Goal: Communication & Community: Answer question/provide support

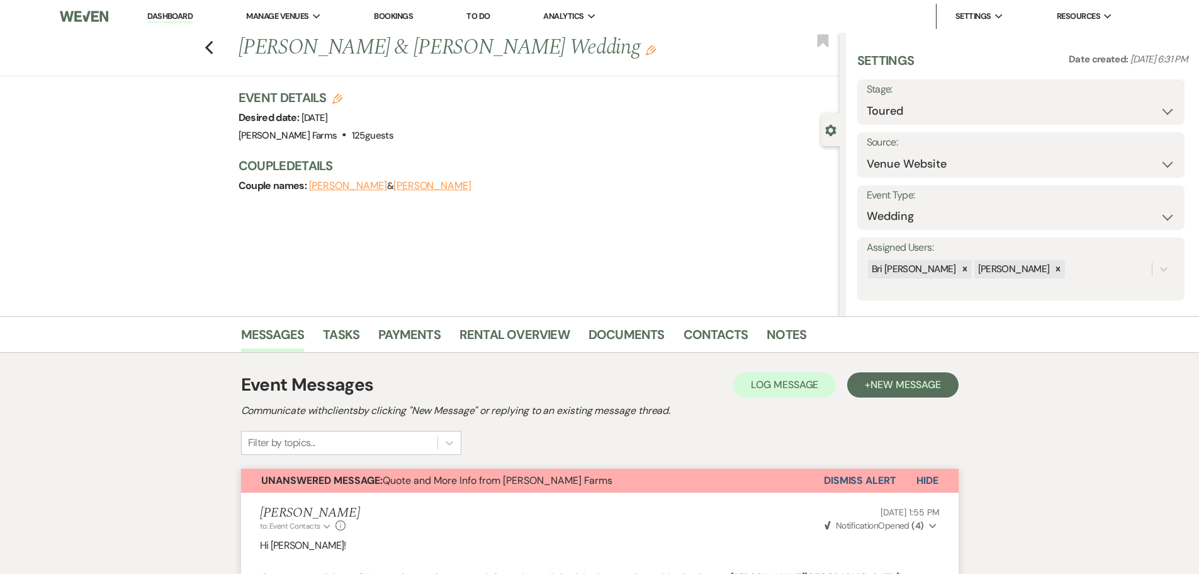
click at [182, 20] on link "Dashboard" at bounding box center [169, 17] width 45 height 12
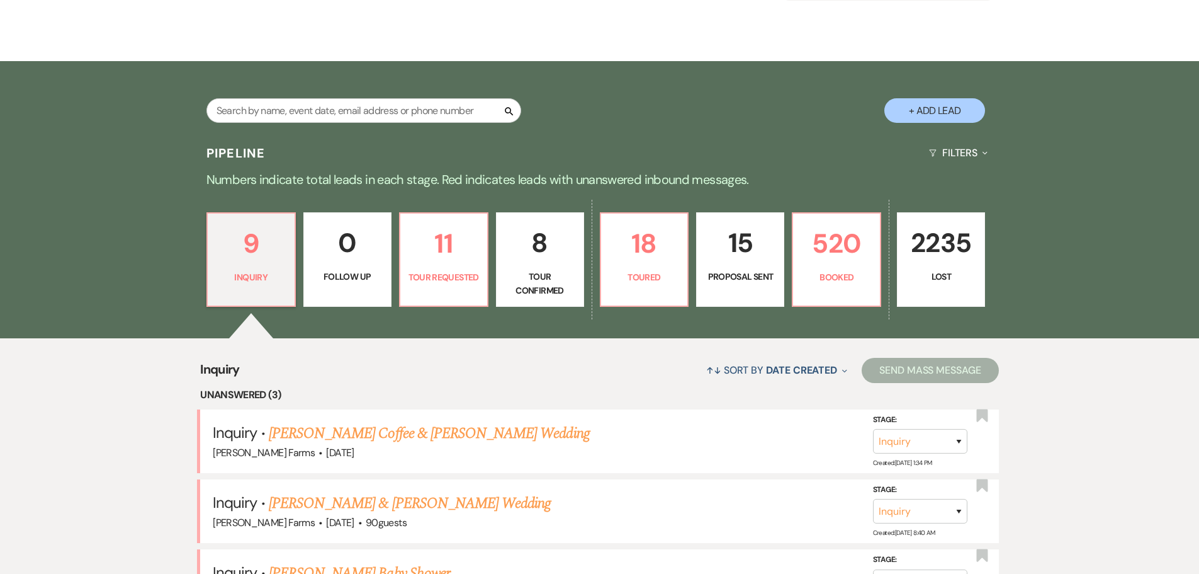
scroll to position [378, 0]
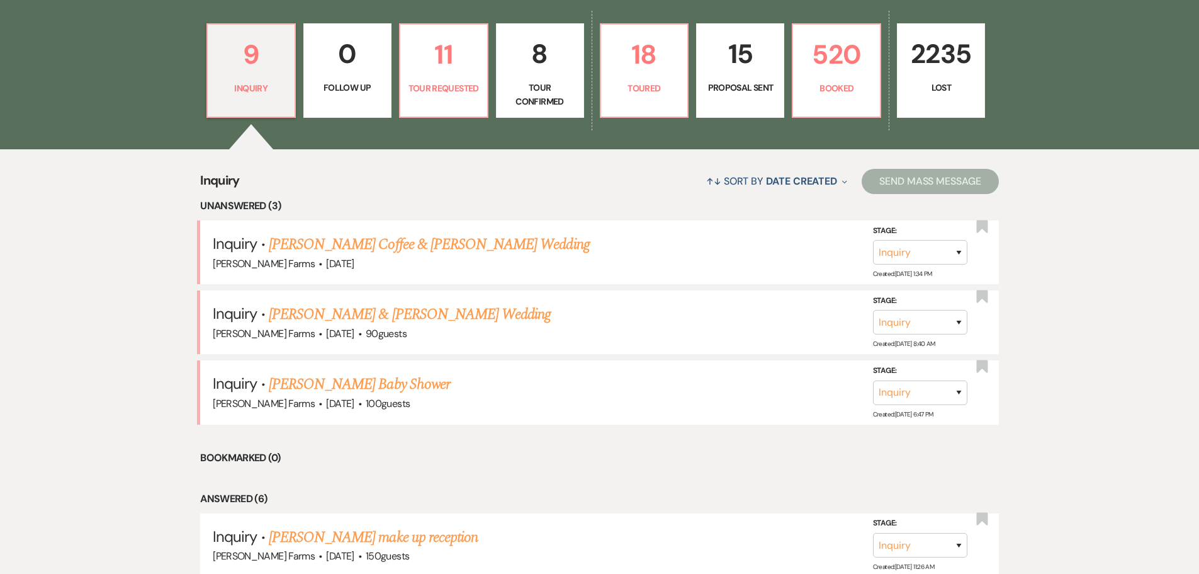
click at [558, 99] on p "Tour Confirmed" at bounding box center [540, 95] width 72 height 28
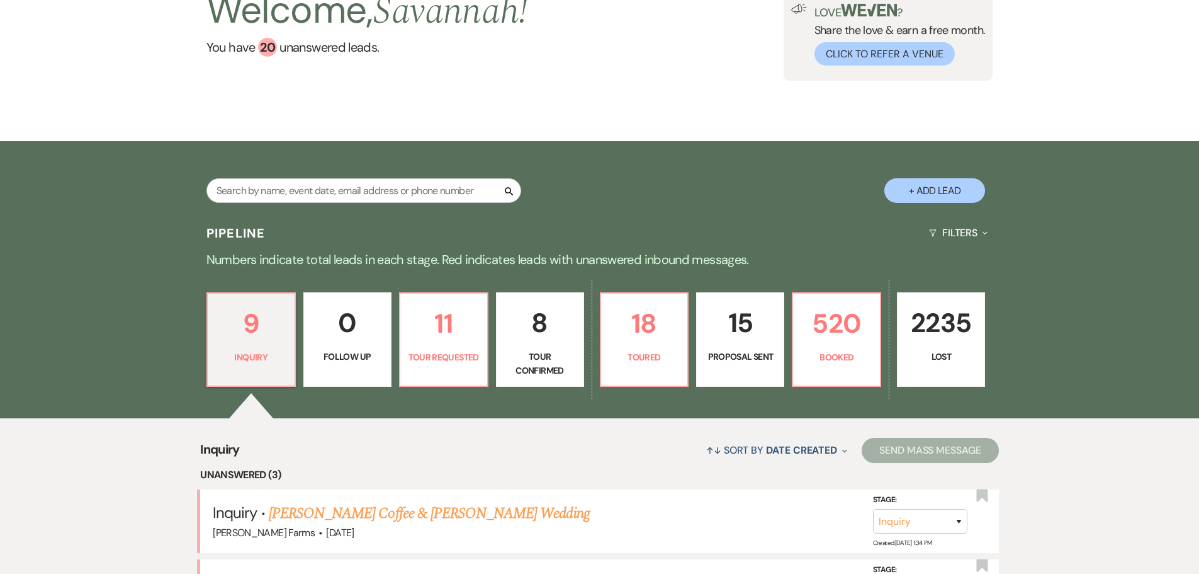
select select "4"
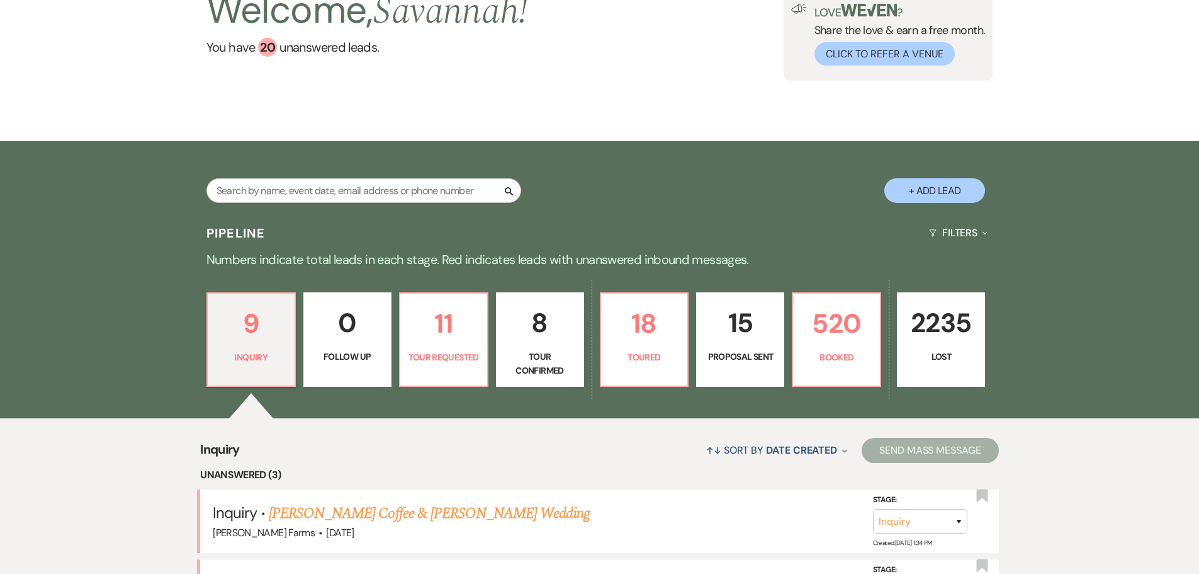
select select "4"
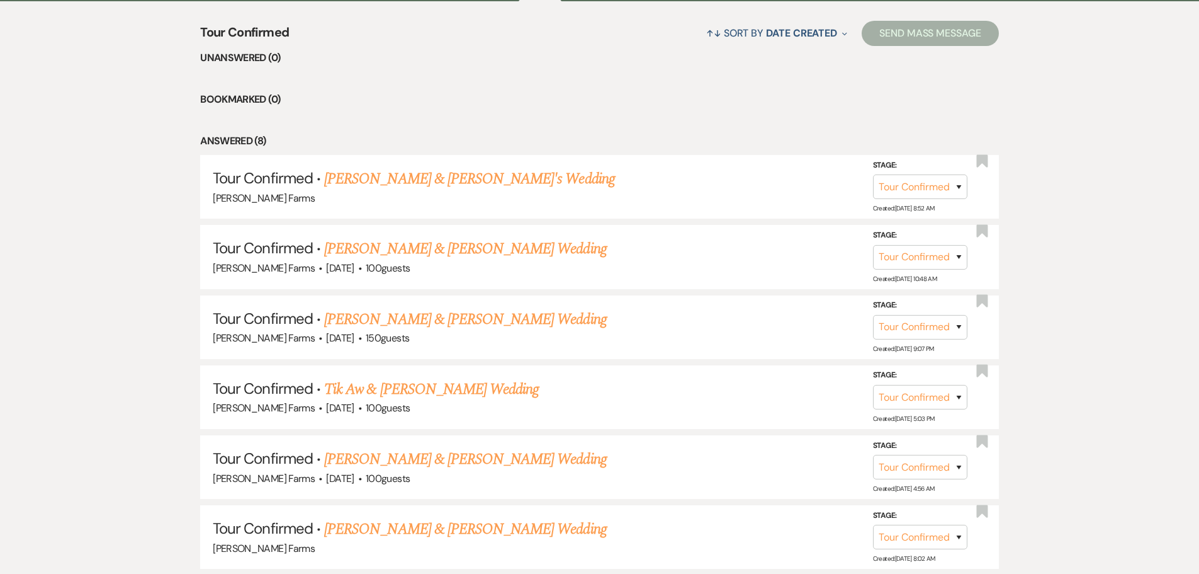
scroll to position [504, 0]
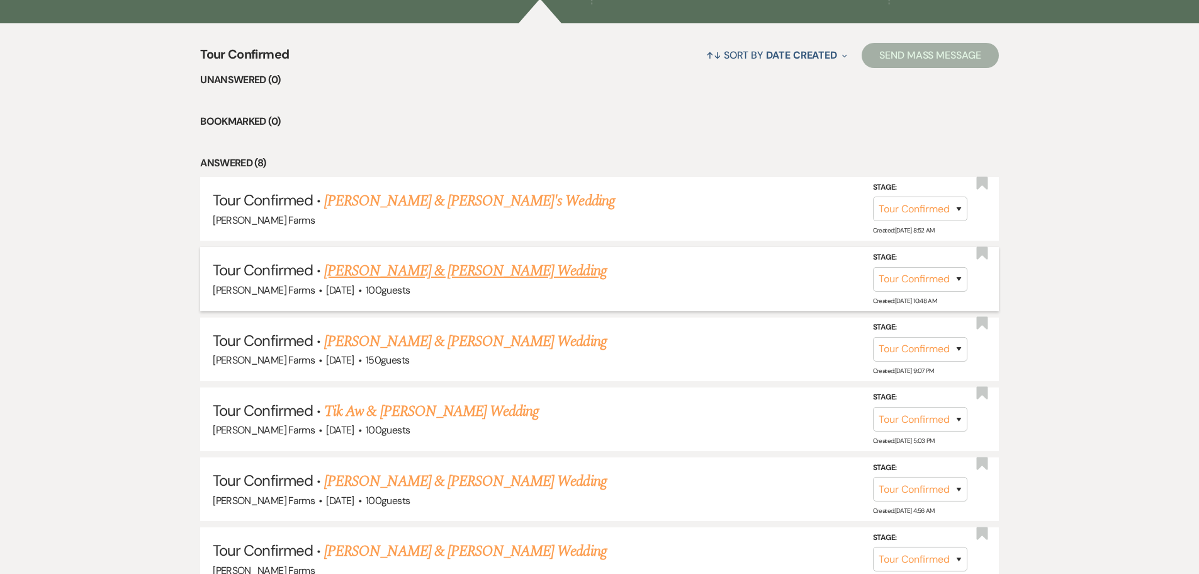
click at [559, 279] on link "[PERSON_NAME] & [PERSON_NAME] Wedding" at bounding box center [465, 270] width 282 height 23
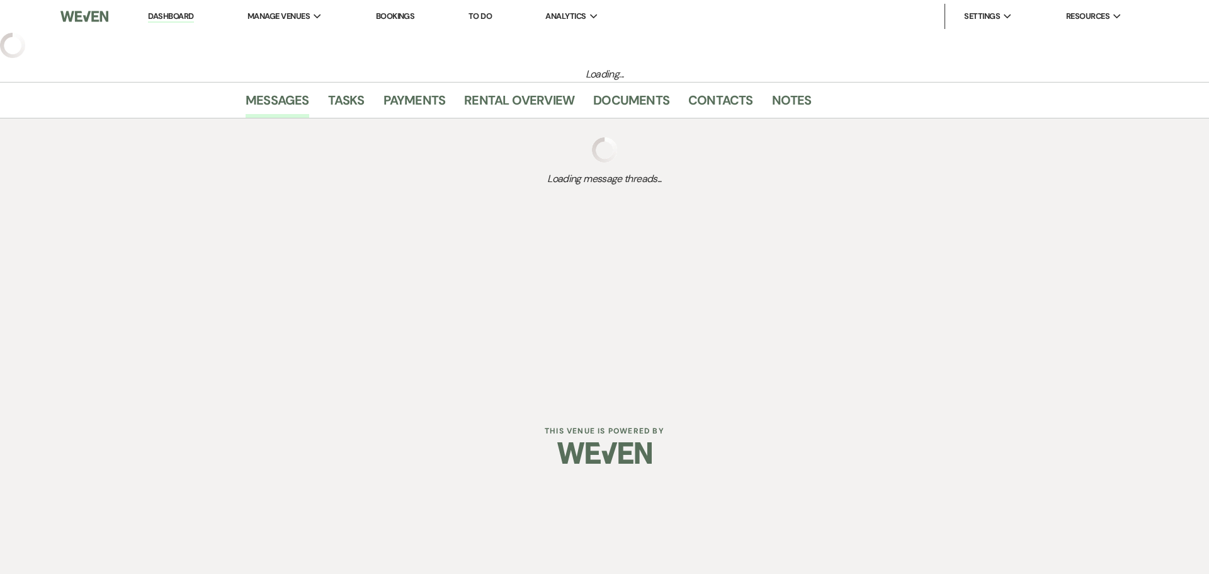
select select "4"
select select "5"
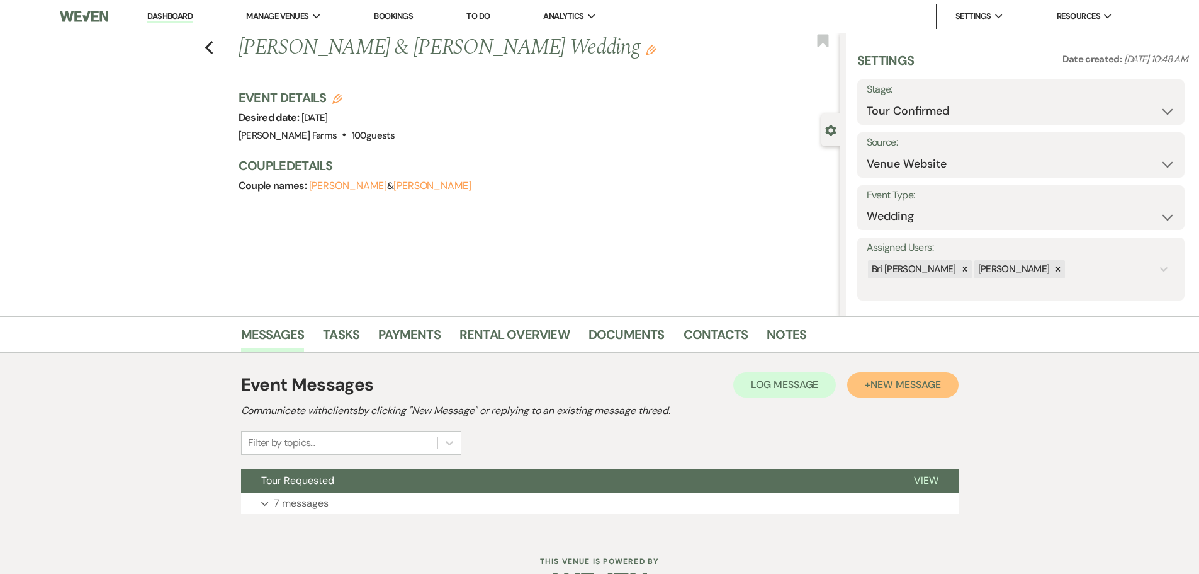
click at [900, 376] on button "+ New Message" at bounding box center [902, 384] width 111 height 25
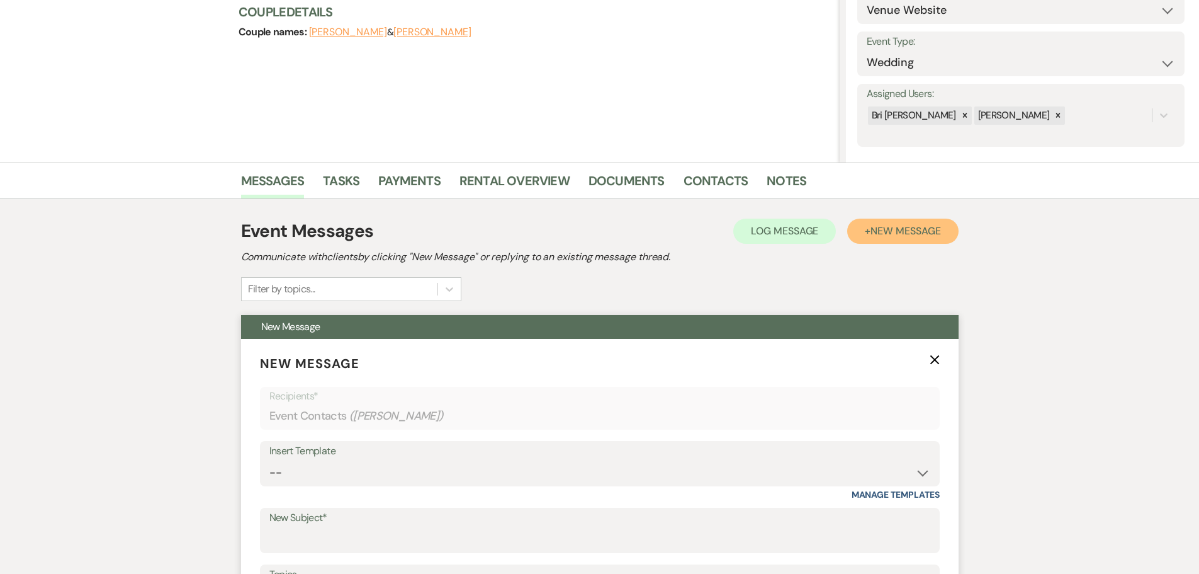
scroll to position [315, 0]
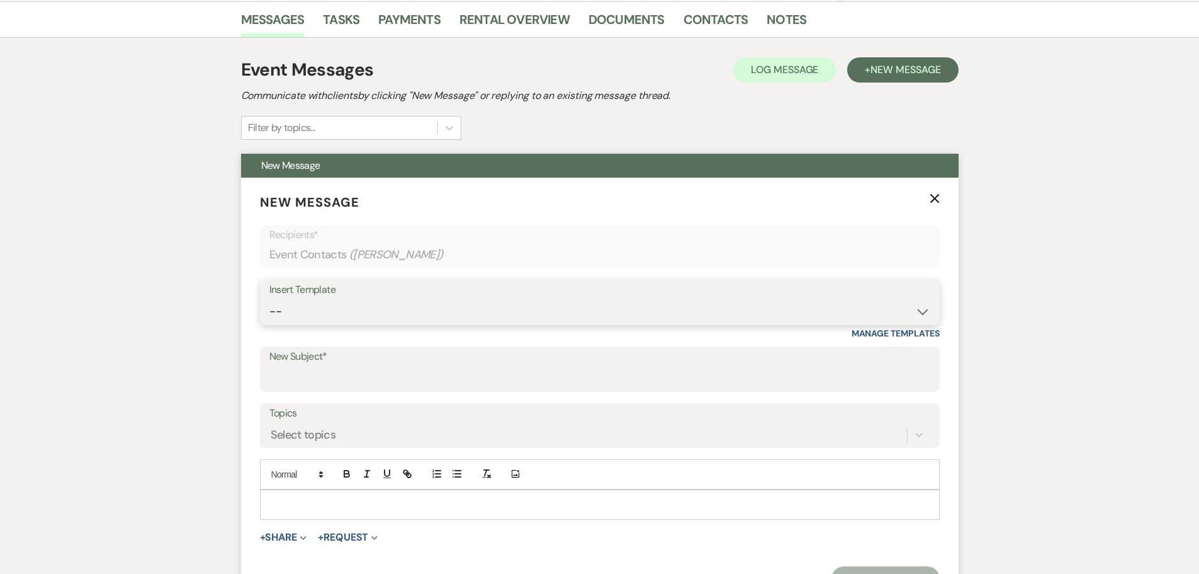
click at [496, 313] on select "-- Tour Request Response Follow Up Contract (Pre-Booked Leads) Weven Planning P…" at bounding box center [599, 311] width 661 height 25
select select "2251"
click at [269, 299] on select "-- Tour Request Response Follow Up Contract (Pre-Booked Leads) Weven Planning P…" at bounding box center [599, 311] width 661 height 25
type input "Quote and More Info from [PERSON_NAME] Farms"
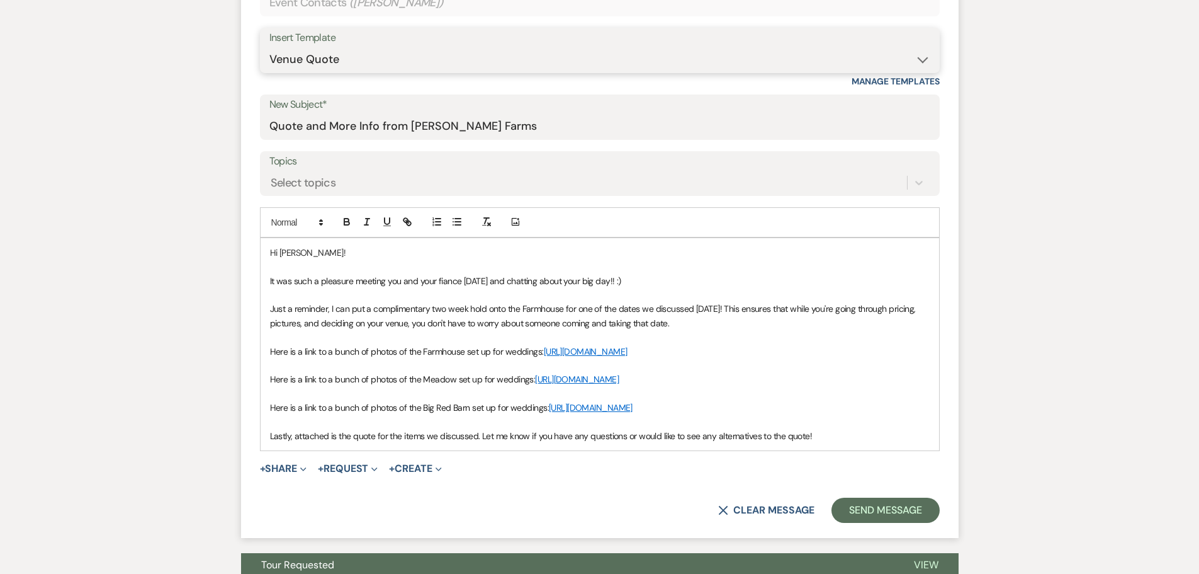
scroll to position [630, 0]
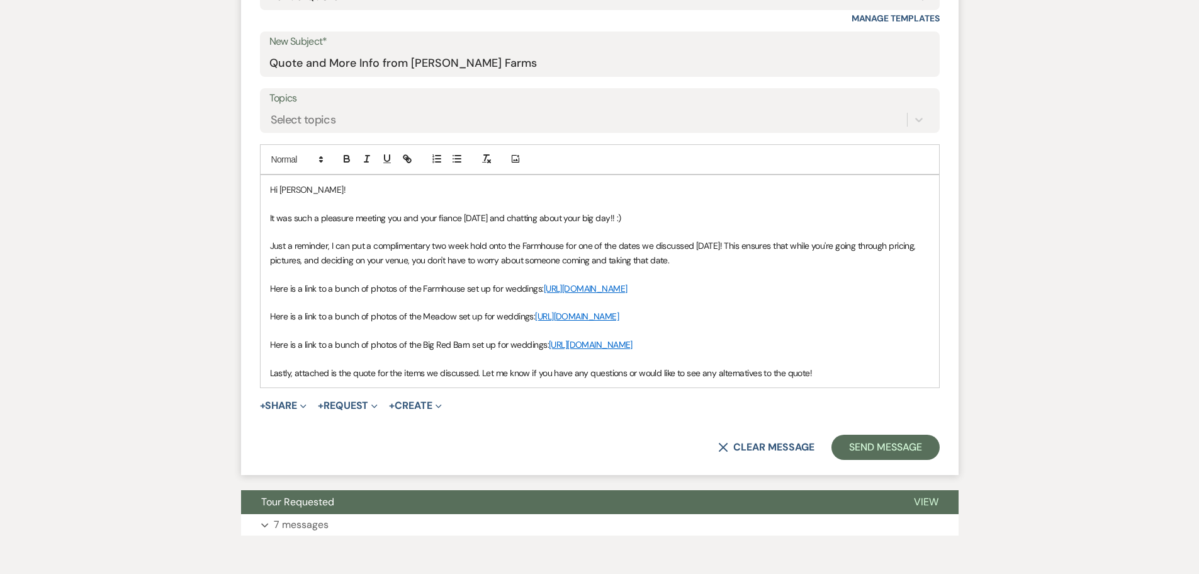
drag, startPoint x: 269, startPoint y: 286, endPoint x: 494, endPoint y: 308, distance: 225.8
click at [494, 295] on p "Here is a link to a bunch of photos of the Farmhouse set up for weddings: https…" at bounding box center [600, 288] width 660 height 14
copy p "Here is a link to a bunch of photos of the Farmhouse set up for weddings: https…"
click at [226, 235] on div "Messages Tasks Payments Rental Overview Documents Contacts Notes Event Messages…" at bounding box center [599, 120] width 1199 height 868
drag, startPoint x: 266, startPoint y: 368, endPoint x: 499, endPoint y: 395, distance: 234.4
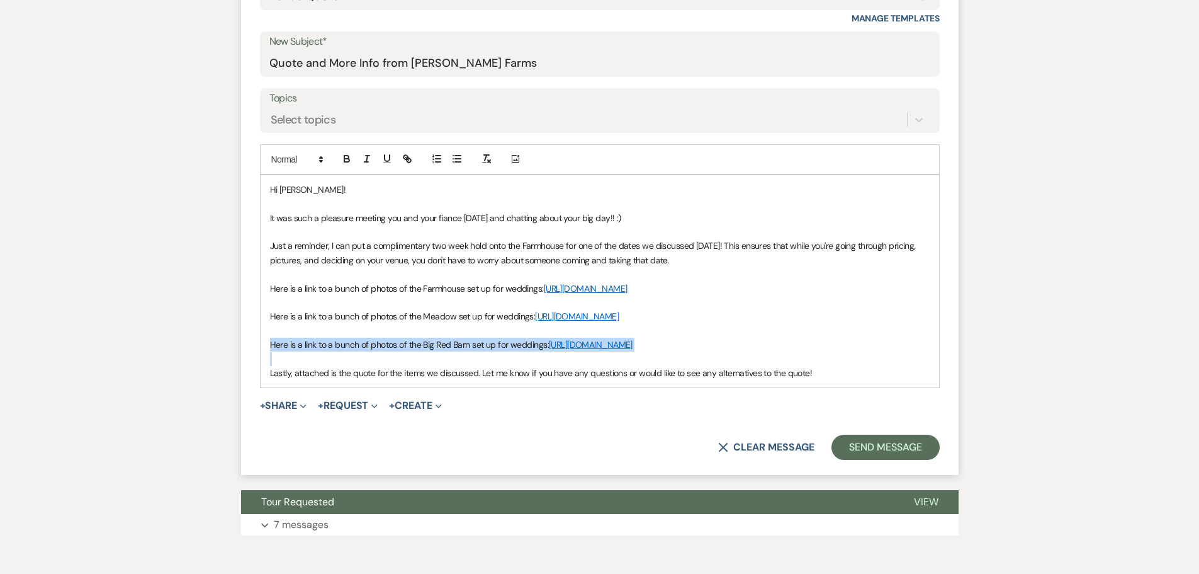
click at [499, 387] on div "Hi Elizabeth! It was such a pleasure meeting you and your fiance today and chat…" at bounding box center [600, 281] width 679 height 212
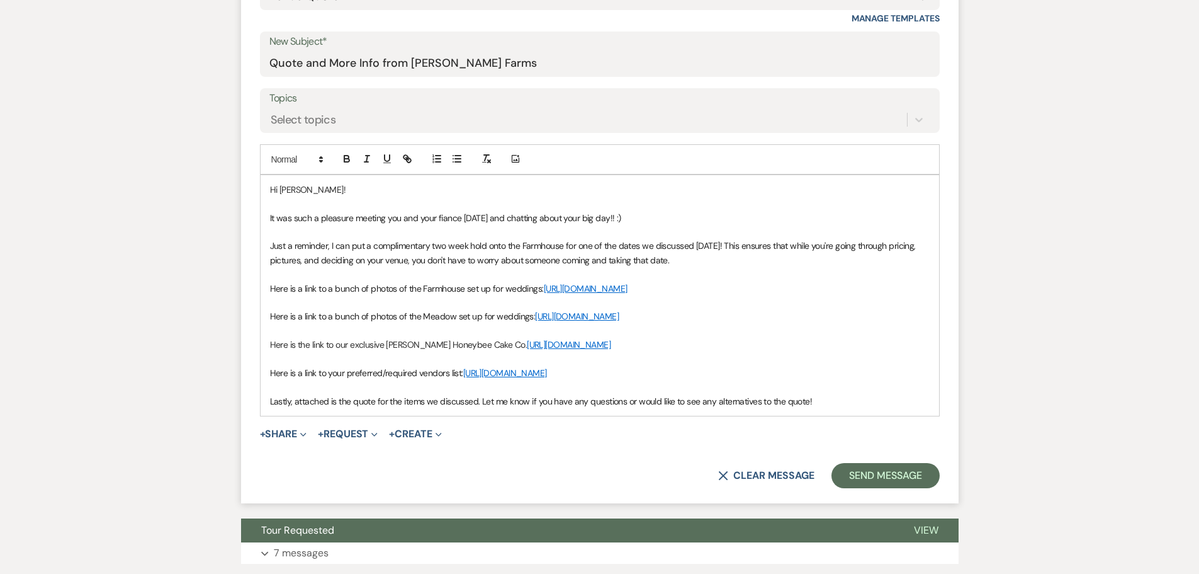
click at [816, 408] on p "Lastly, attached is the quote for the items we discussed. Let me know if you ha…" at bounding box center [600, 401] width 660 height 14
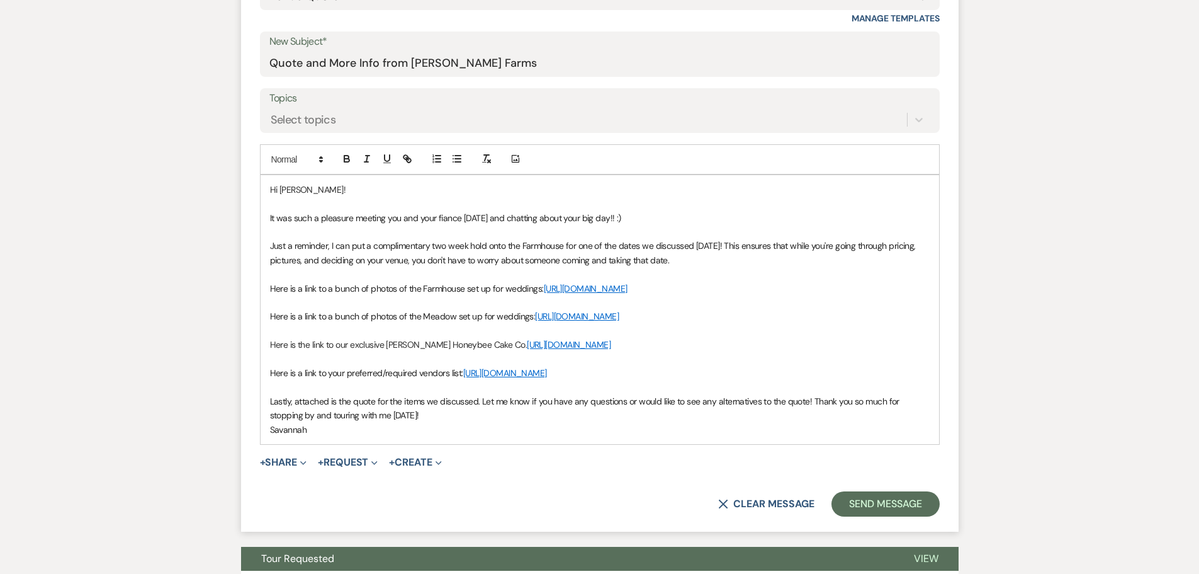
click at [348, 247] on span "Just a reminder, I can put a complimentary two week hold onto the Farmhouse for…" at bounding box center [594, 252] width 648 height 25
drag, startPoint x: 582, startPoint y: 246, endPoint x: 718, endPoint y: 249, distance: 136.0
click at [718, 249] on span "Just a reminder, I have put a complimentary two week hold onto the Farmhouse fo…" at bounding box center [596, 252] width 652 height 25
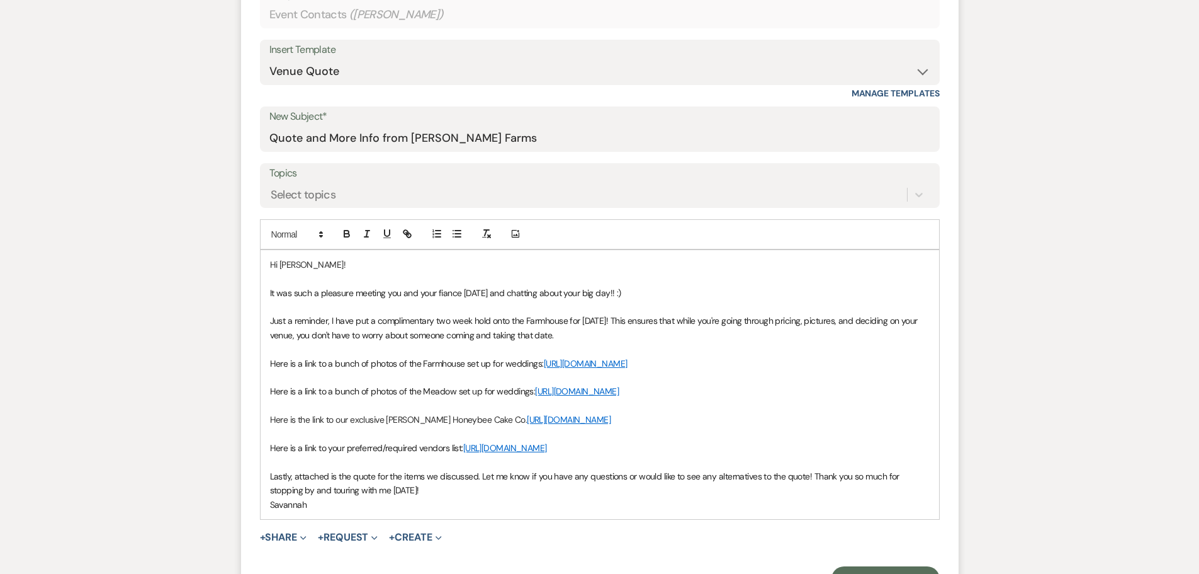
scroll to position [524, 0]
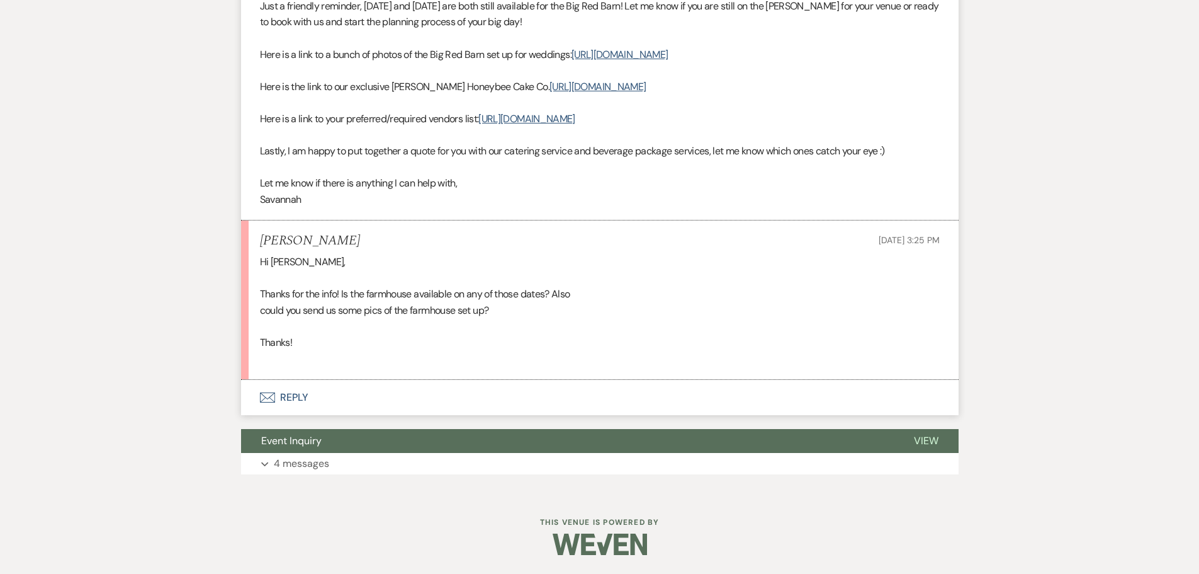
click at [363, 397] on button "Envelope Reply" at bounding box center [600, 397] width 718 height 35
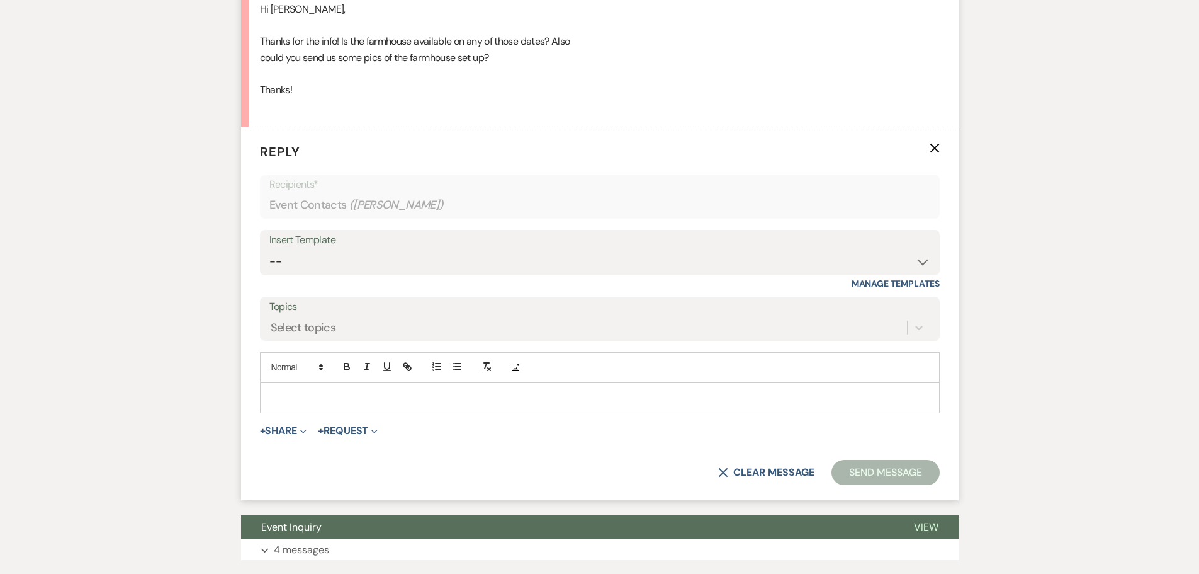
scroll to position [863, 0]
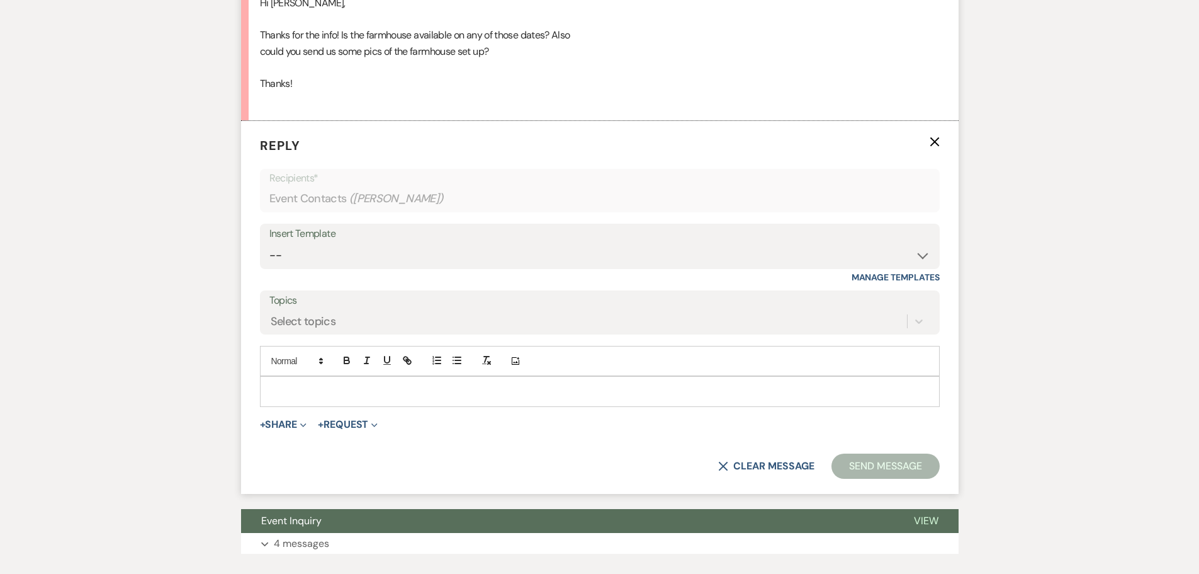
click at [358, 398] on p at bounding box center [600, 391] width 660 height 14
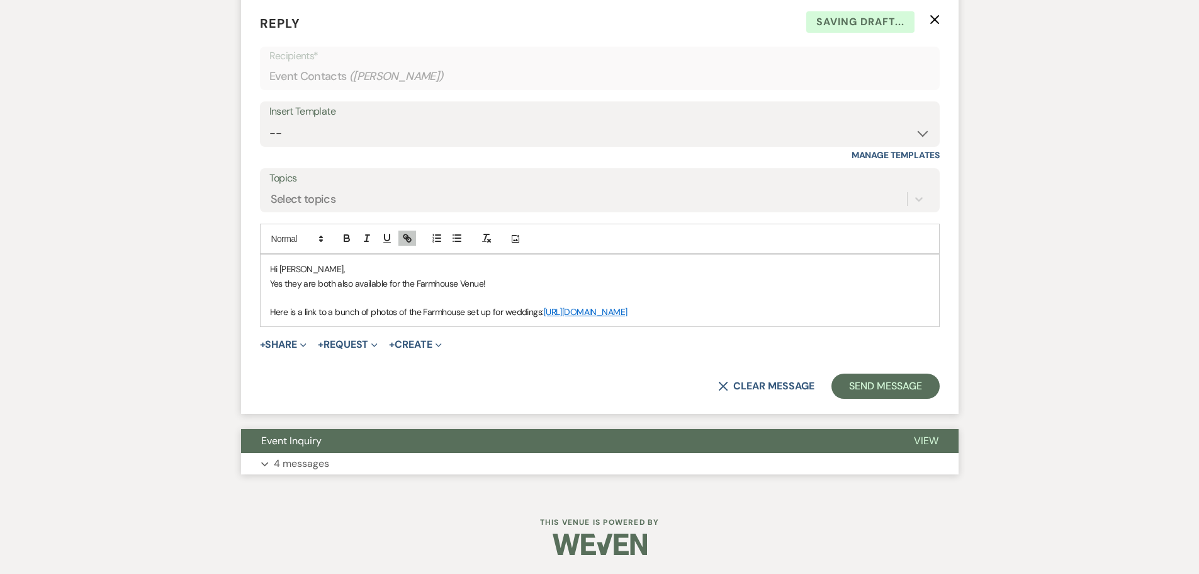
scroll to position [988, 0]
click at [907, 399] on button "Send Message" at bounding box center [886, 385] width 108 height 25
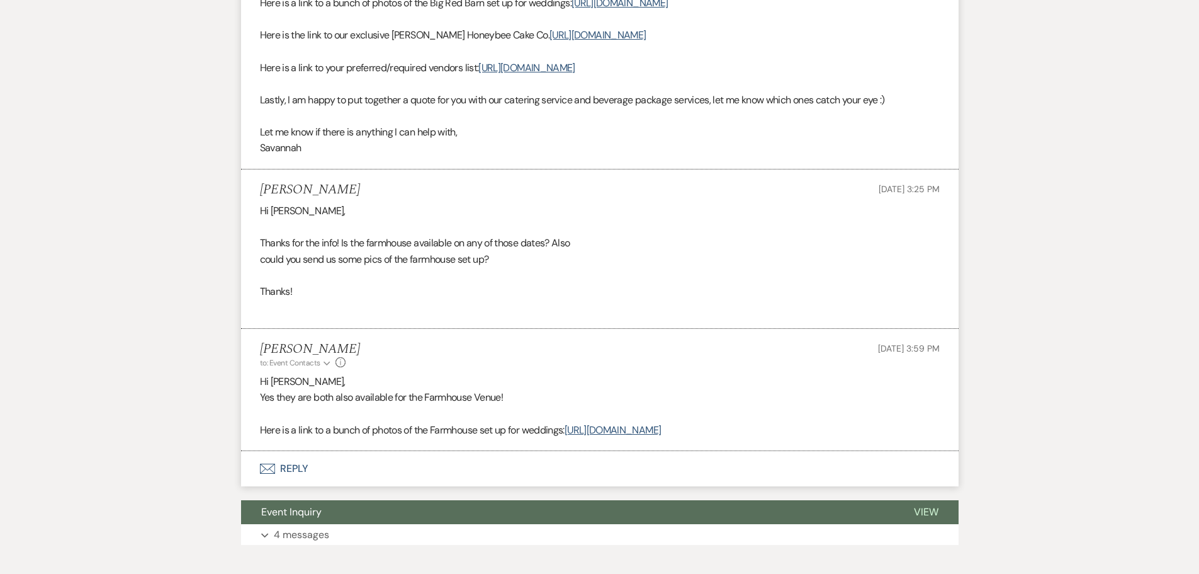
scroll to position [533, 0]
